Goal: Check status: Check status

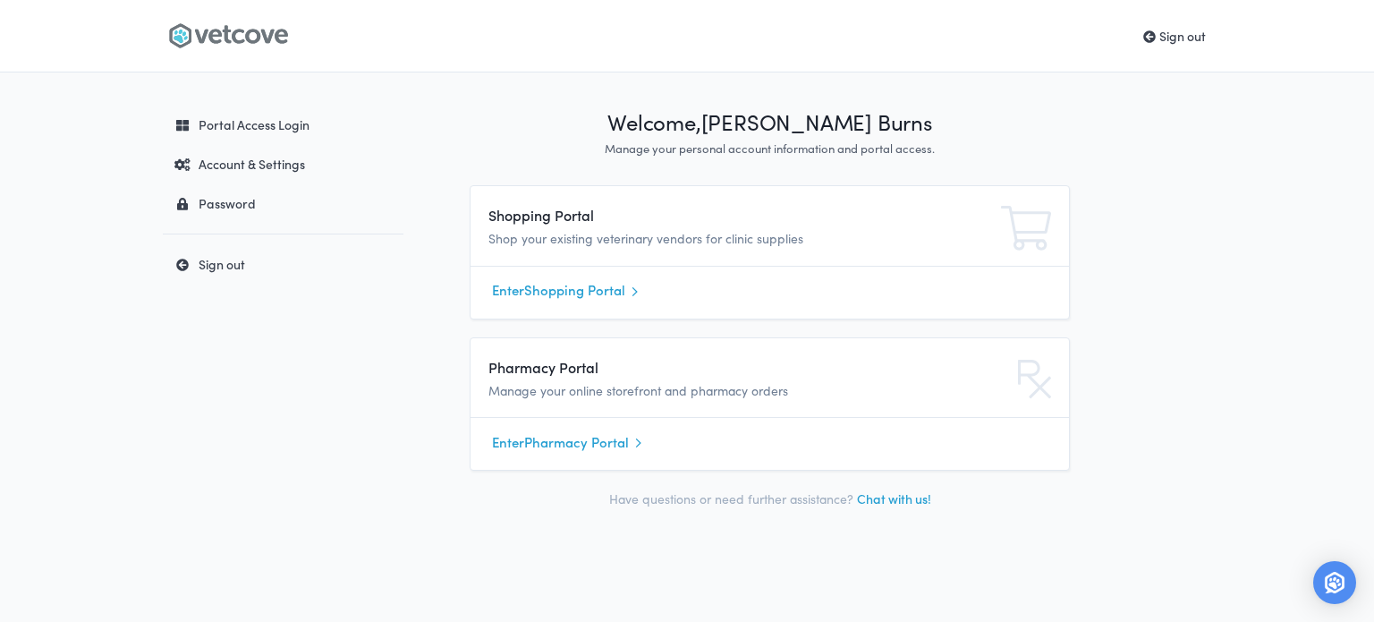
click at [542, 293] on link "Enter Shopping Portal" at bounding box center [770, 290] width 556 height 27
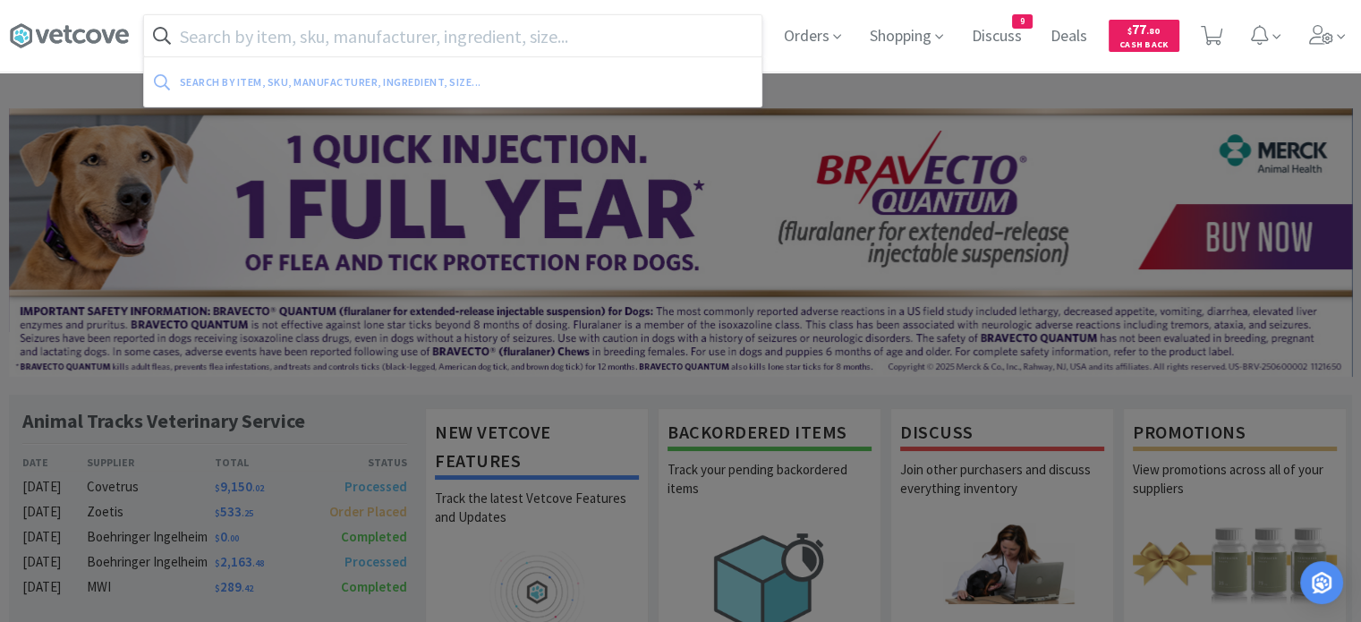
click at [564, 35] on input "text" at bounding box center [452, 35] width 617 height 41
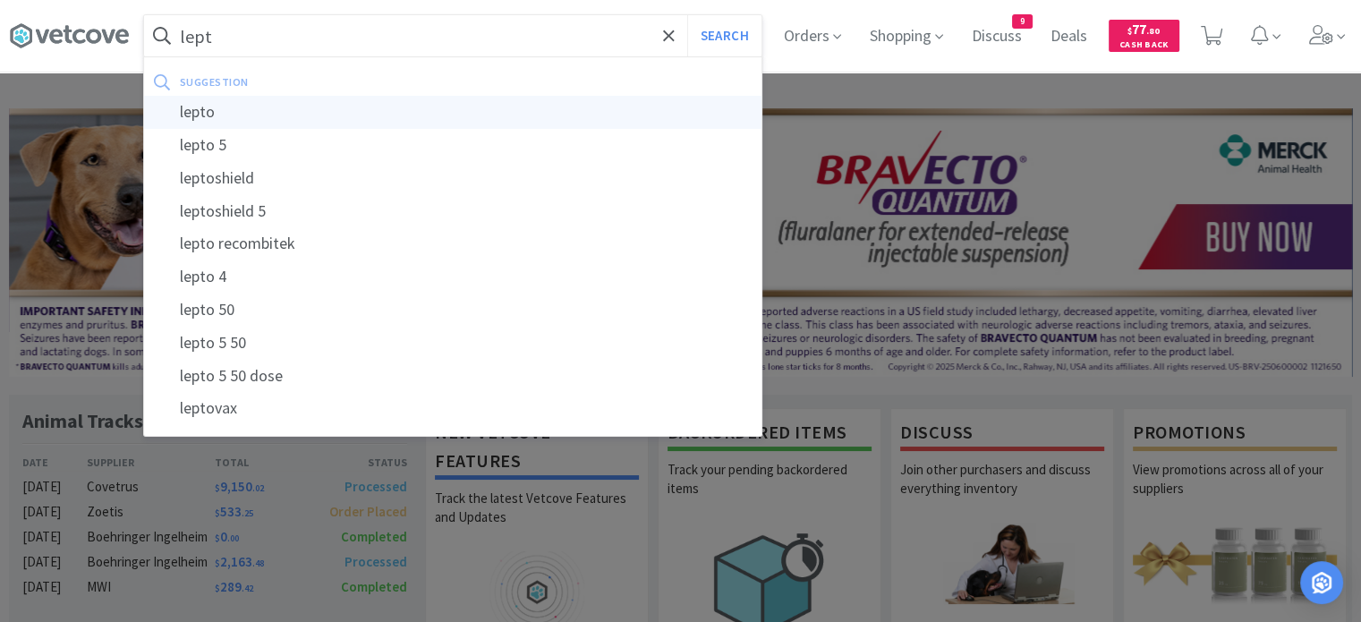
click at [407, 121] on div "lepto" at bounding box center [452, 112] width 617 height 33
type input "lepto"
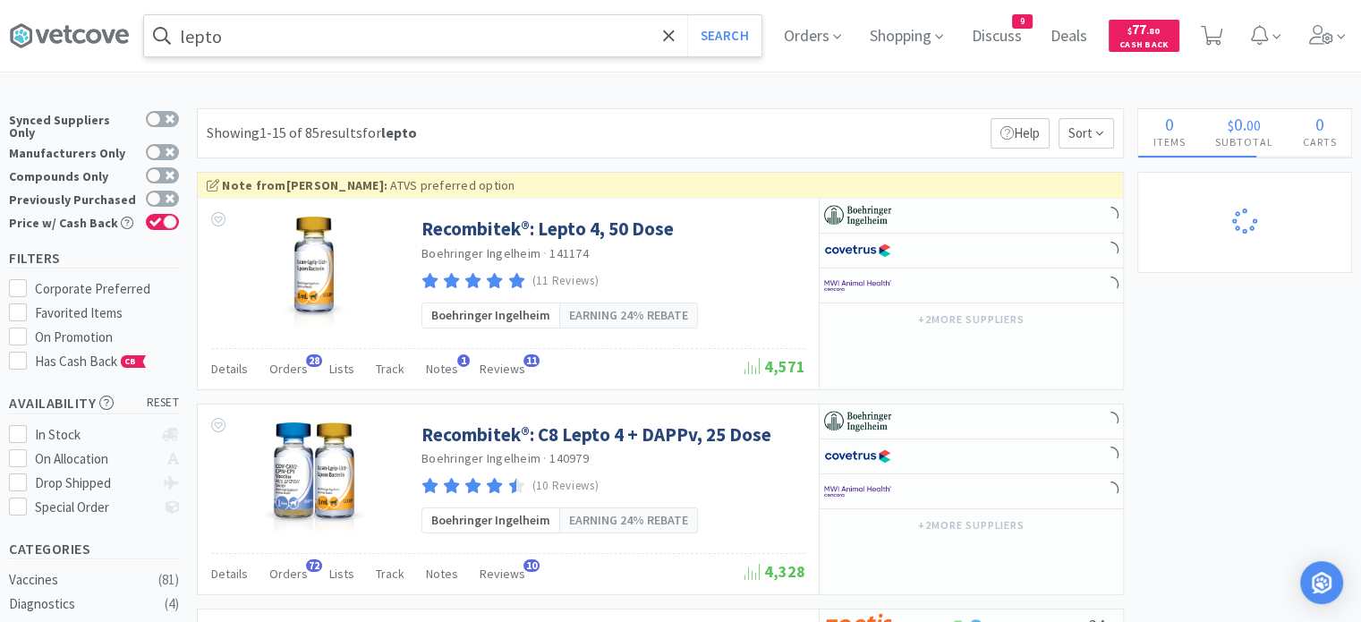
select select "1"
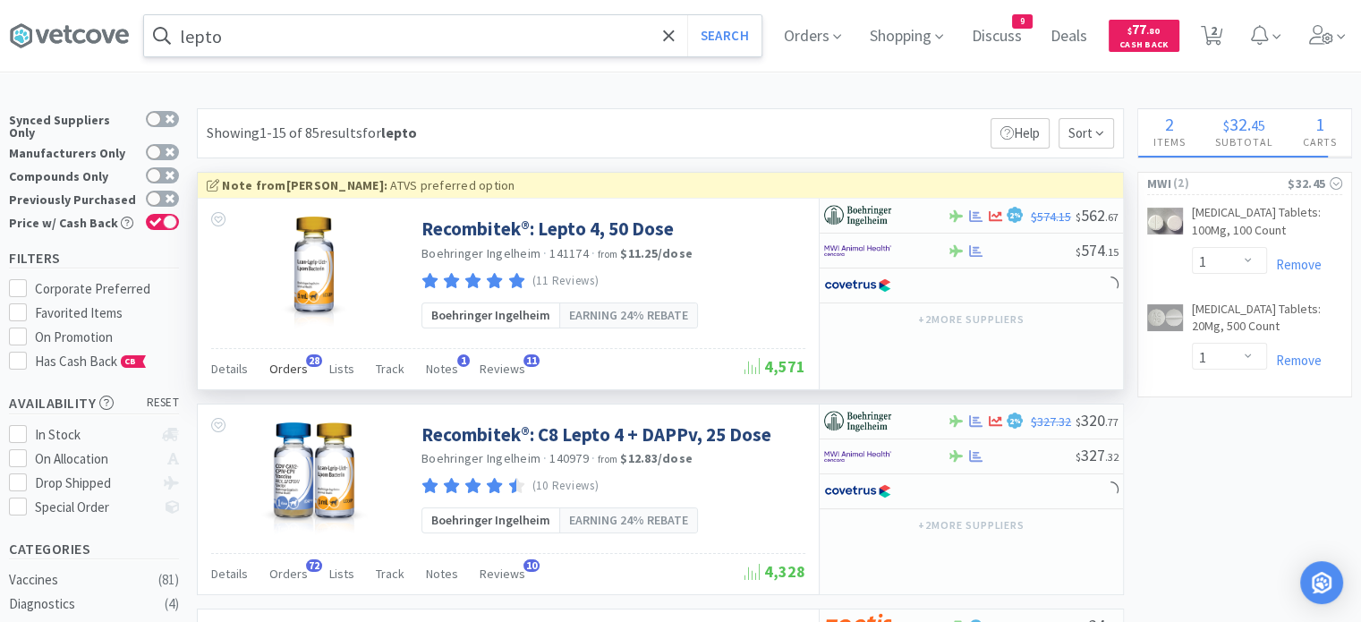
click at [293, 370] on span "Orders" at bounding box center [288, 369] width 38 height 16
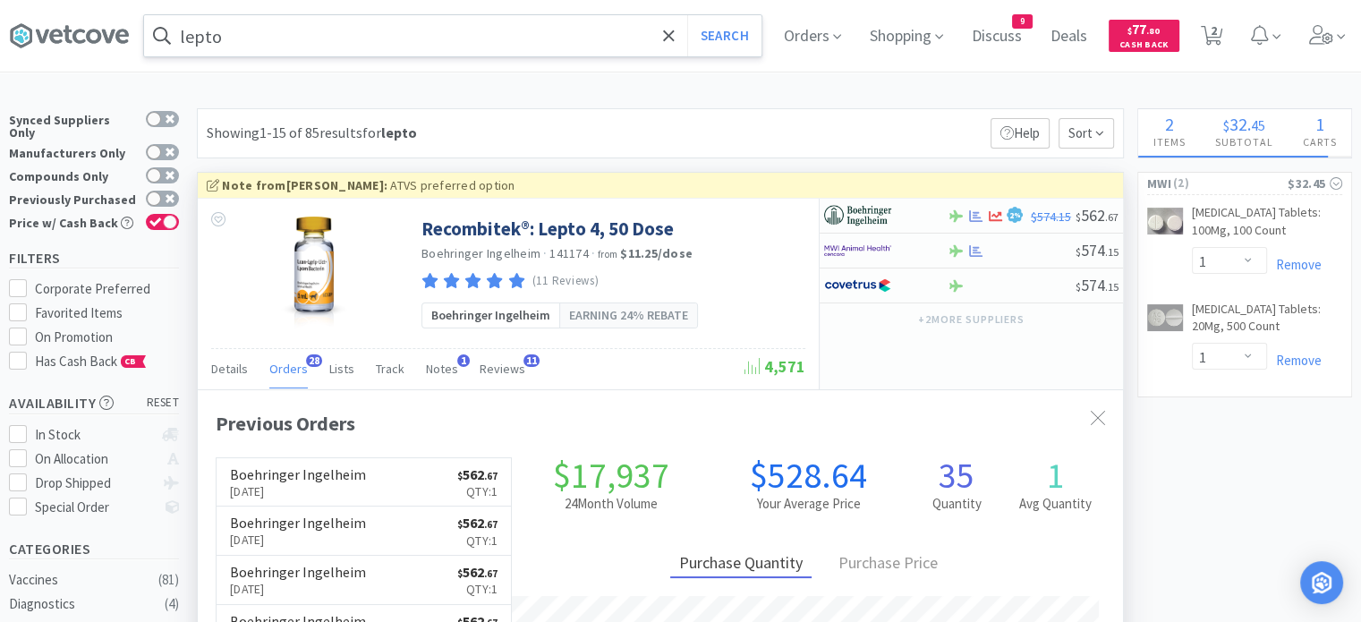
scroll to position [479, 925]
click at [307, 479] on h6 "Boehringer Ingelheim" at bounding box center [298, 474] width 136 height 14
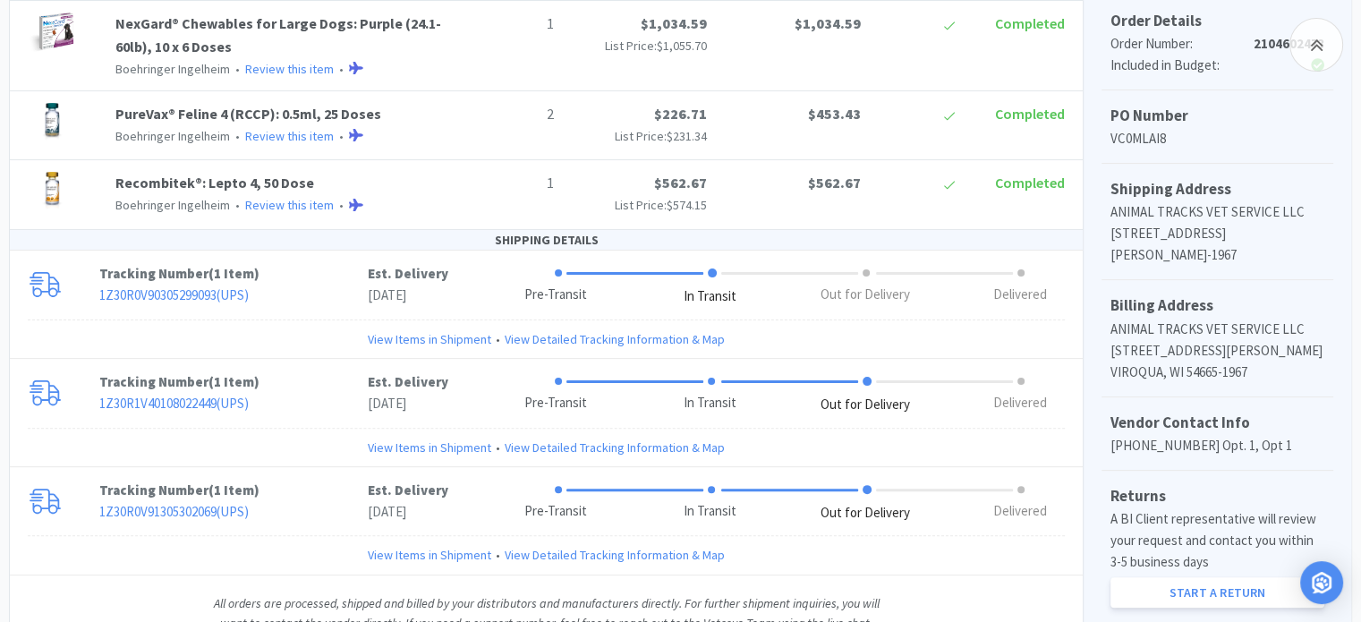
scroll to position [486, 0]
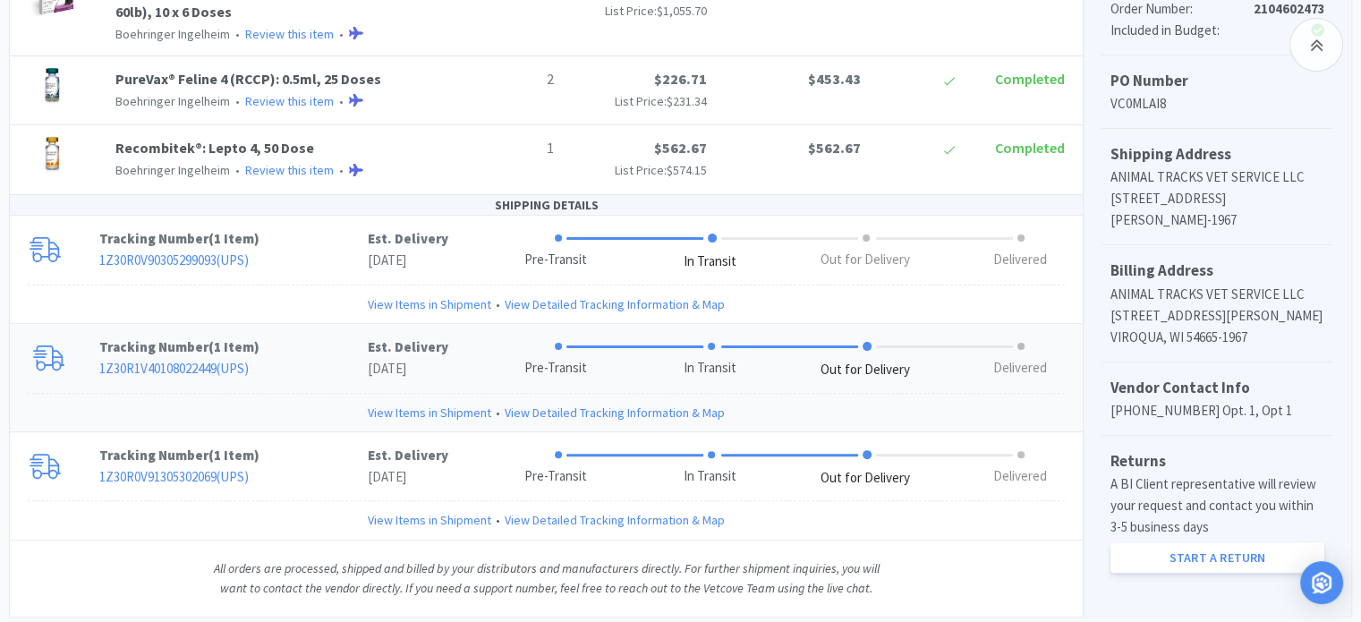
click at [392, 404] on link "View Items in Shipment" at bounding box center [429, 413] width 123 height 20
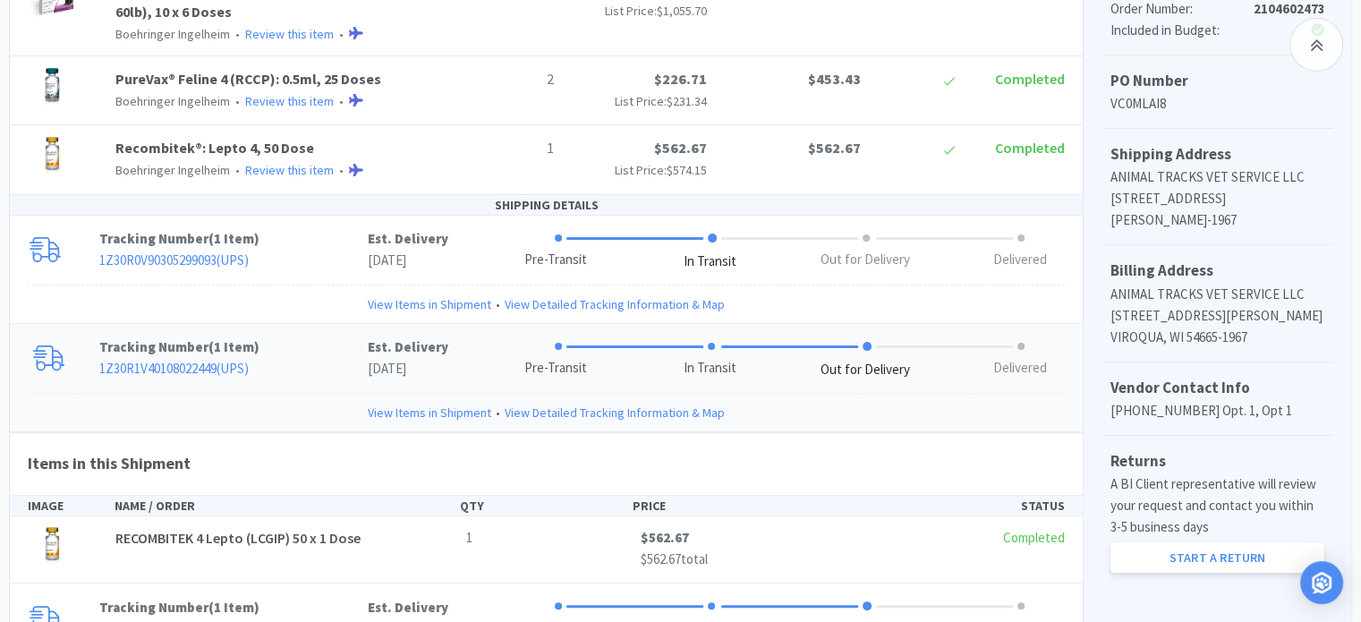
click at [232, 368] on link "1Z30R1V40108022449 ( UPS )" at bounding box center [173, 368] width 149 height 17
